Goal: Task Accomplishment & Management: Complete application form

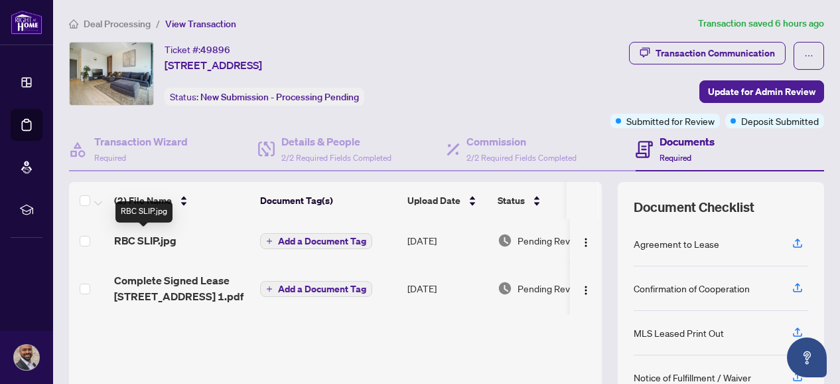
click at [139, 240] on span "RBC SLIP.jpg" at bounding box center [145, 240] width 62 height 16
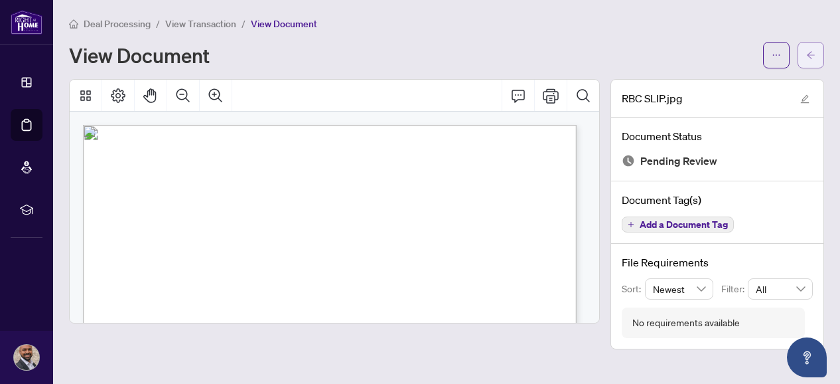
click at [814, 51] on icon "arrow-left" at bounding box center [810, 54] width 9 height 9
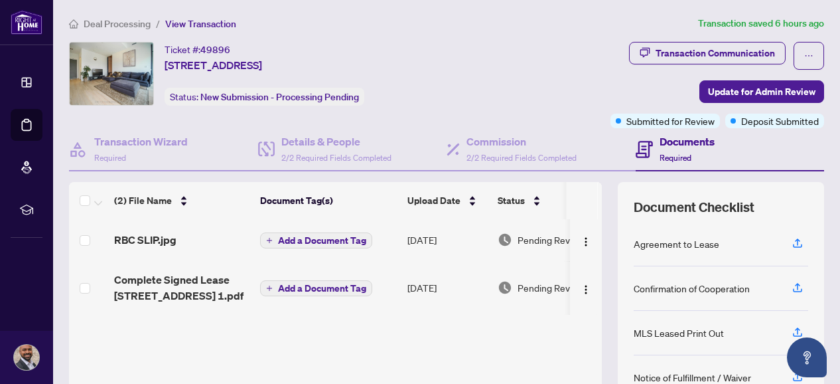
scroll to position [177, 0]
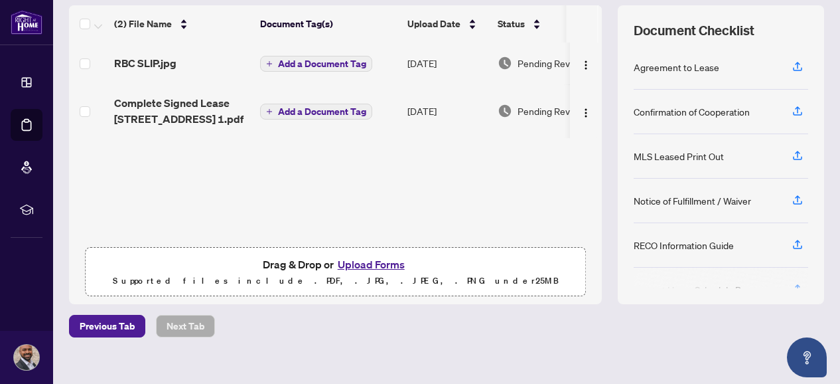
click at [358, 261] on button "Upload Forms" at bounding box center [371, 264] width 75 height 17
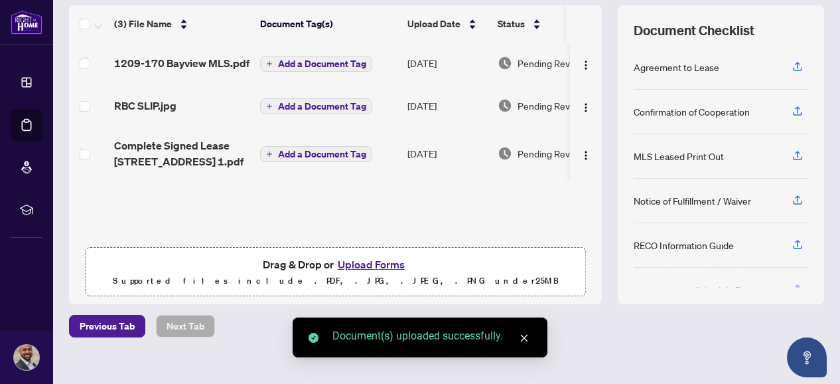
click at [301, 60] on span "Add a Document Tag" at bounding box center [322, 63] width 88 height 9
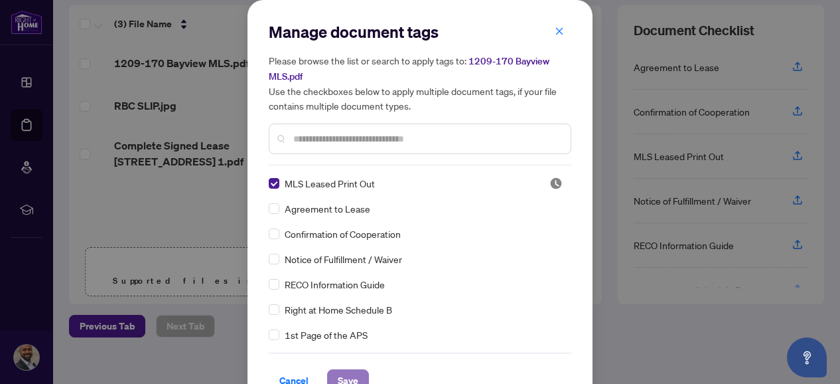
click at [342, 372] on span "Save" at bounding box center [348, 380] width 21 height 21
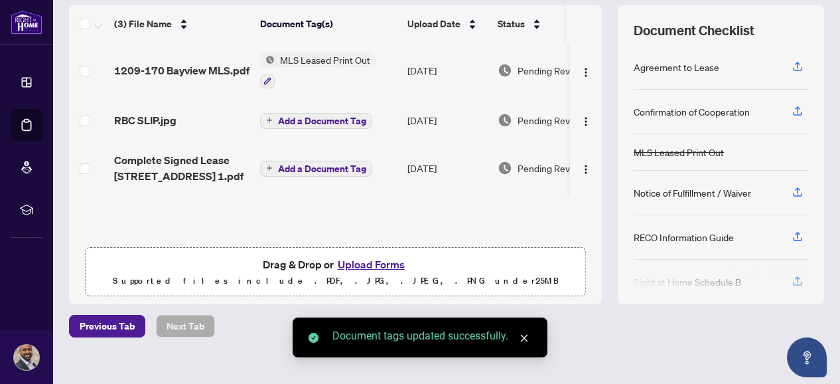
click at [297, 118] on span "Add a Document Tag" at bounding box center [322, 120] width 88 height 9
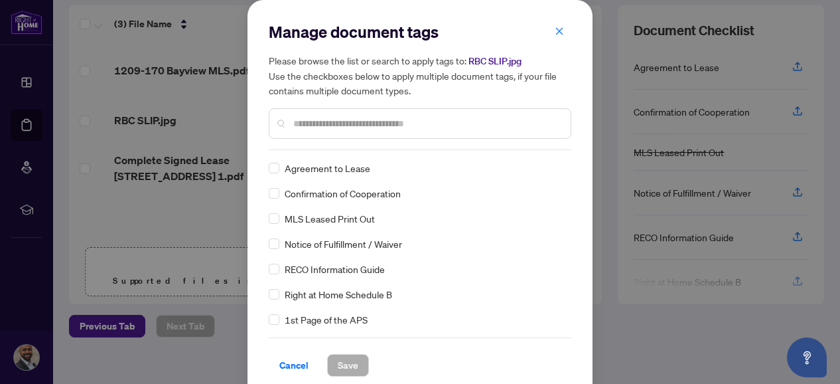
click at [325, 125] on input "text" at bounding box center [426, 123] width 267 height 15
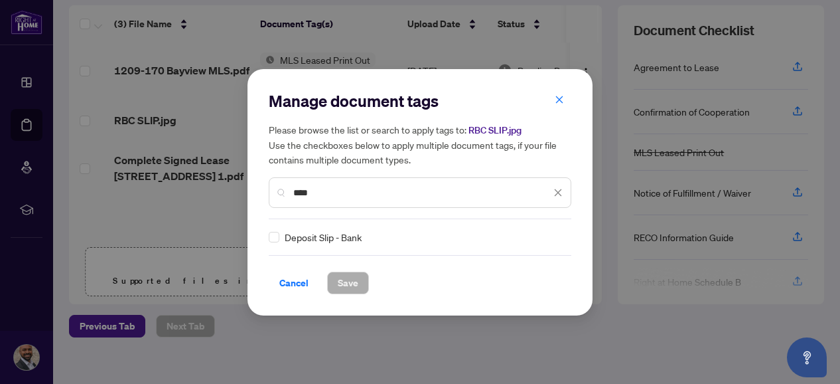
type input "****"
click at [341, 277] on span "Save" at bounding box center [348, 282] width 21 height 21
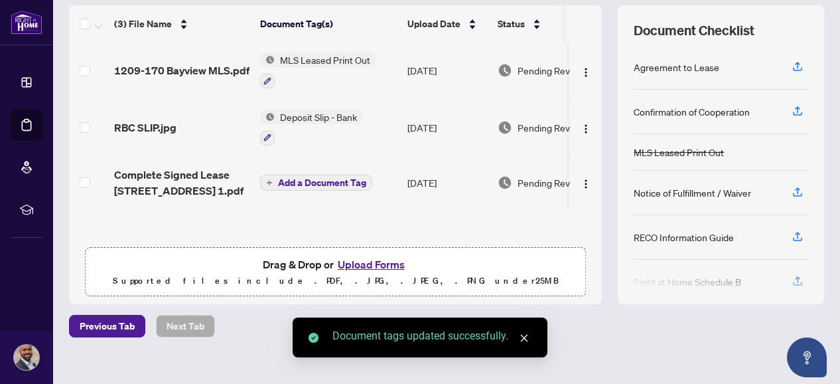
scroll to position [0, 0]
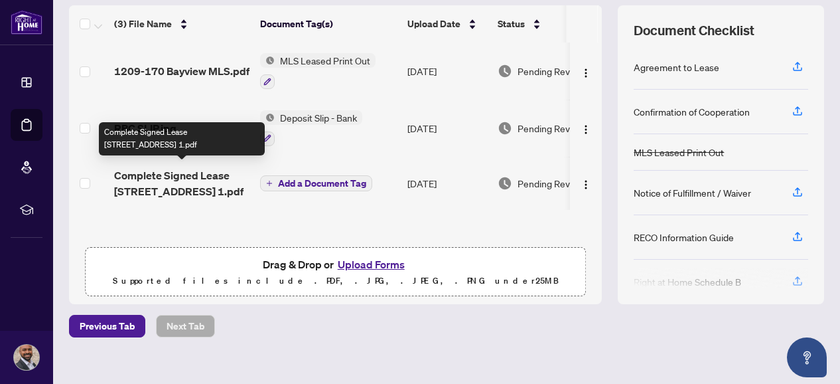
click at [190, 179] on span "Complete Signed Lease [STREET_ADDRESS] 1.pdf" at bounding box center [181, 183] width 135 height 32
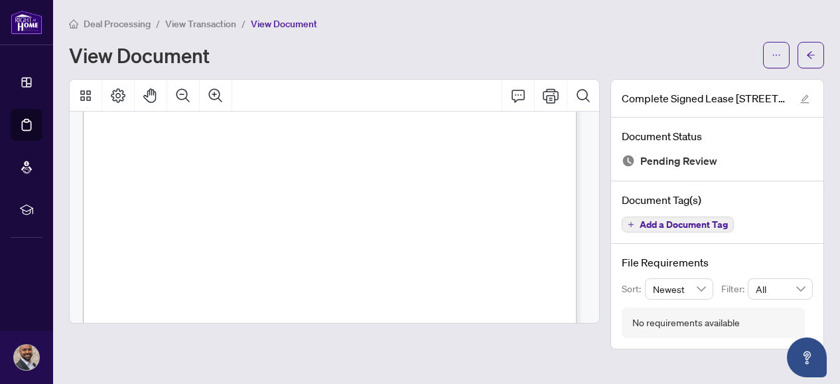
scroll to position [11548, 0]
click at [808, 48] on span "button" at bounding box center [810, 54] width 9 height 21
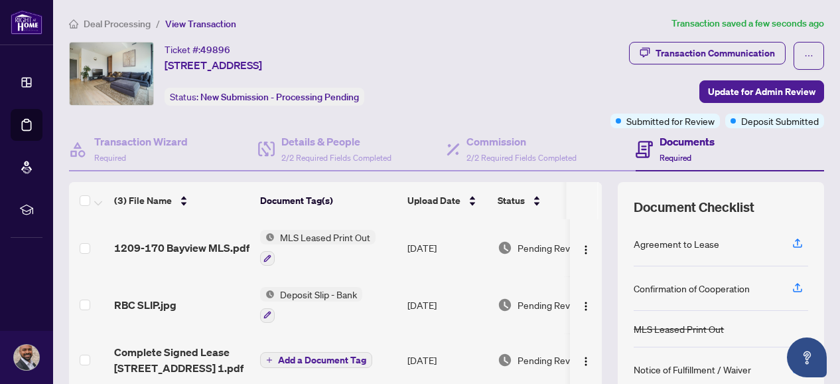
click at [318, 356] on span "Add a Document Tag" at bounding box center [322, 359] width 88 height 9
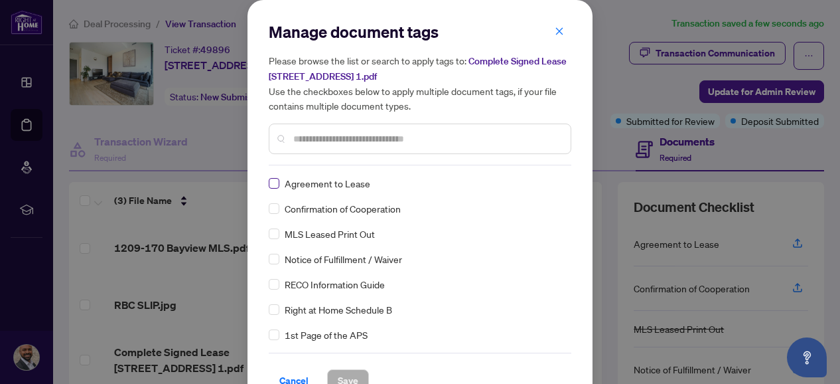
click at [271, 187] on label at bounding box center [274, 183] width 11 height 15
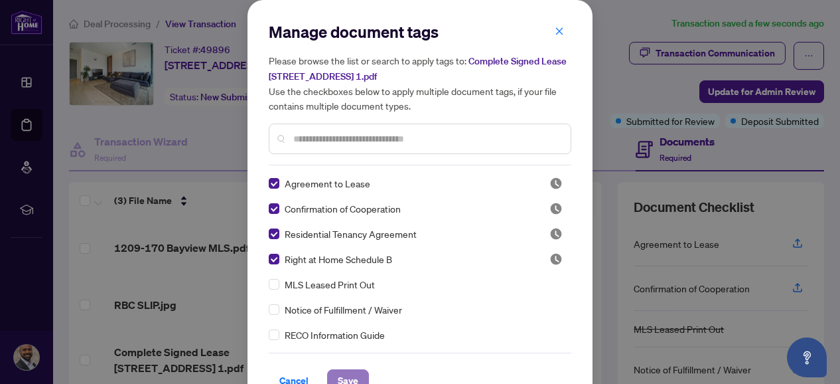
click at [339, 378] on span "Save" at bounding box center [348, 380] width 21 height 21
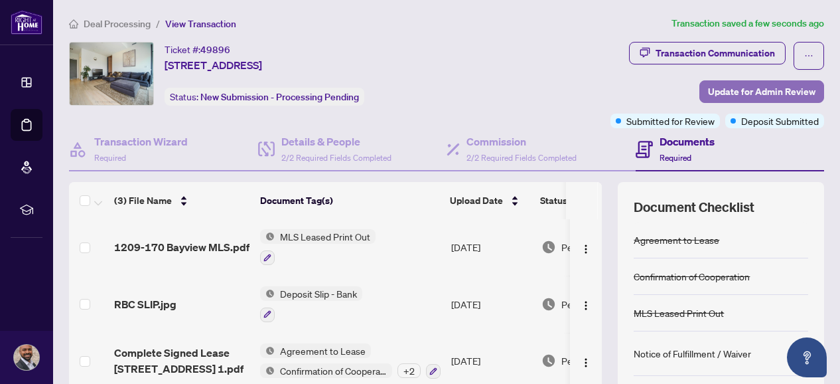
click at [753, 87] on span "Update for Admin Review" at bounding box center [762, 91] width 108 height 21
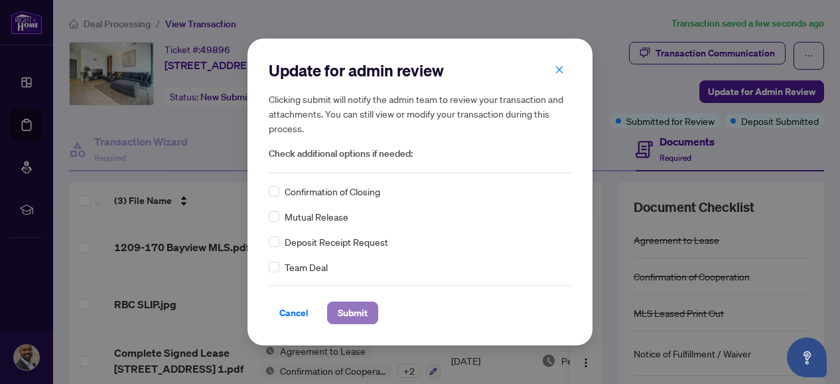
click at [352, 310] on span "Submit" at bounding box center [353, 312] width 30 height 21
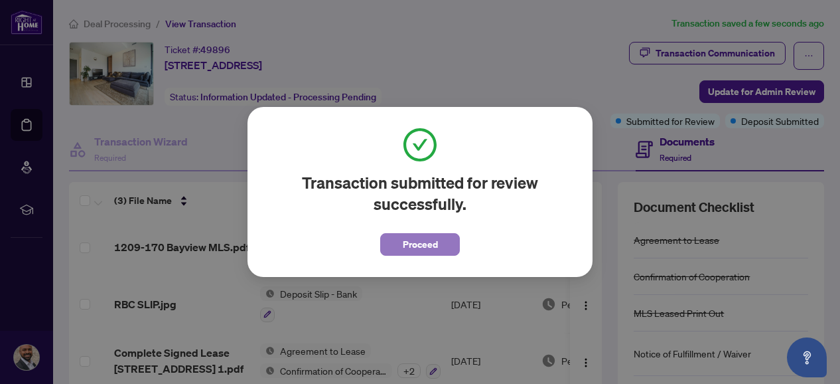
click at [408, 250] on span "Proceed" at bounding box center [420, 244] width 35 height 21
